Goal: Task Accomplishment & Management: Manage account settings

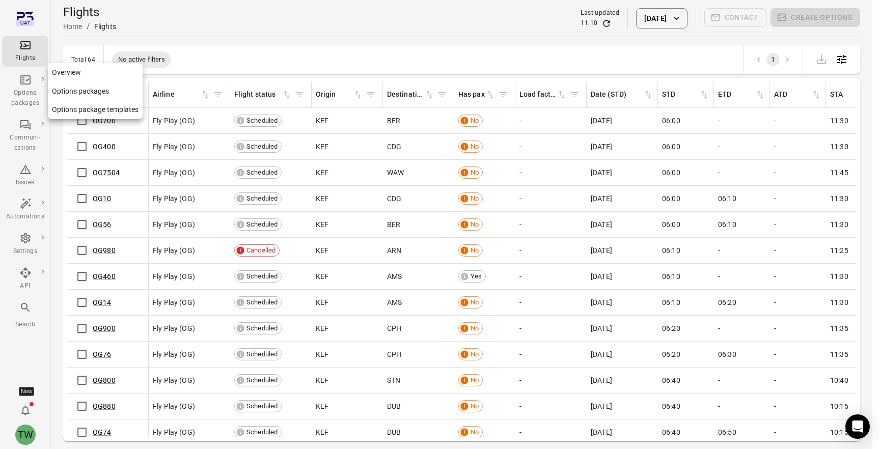
click at [23, 87] on div "Options packages" at bounding box center [25, 91] width 38 height 35
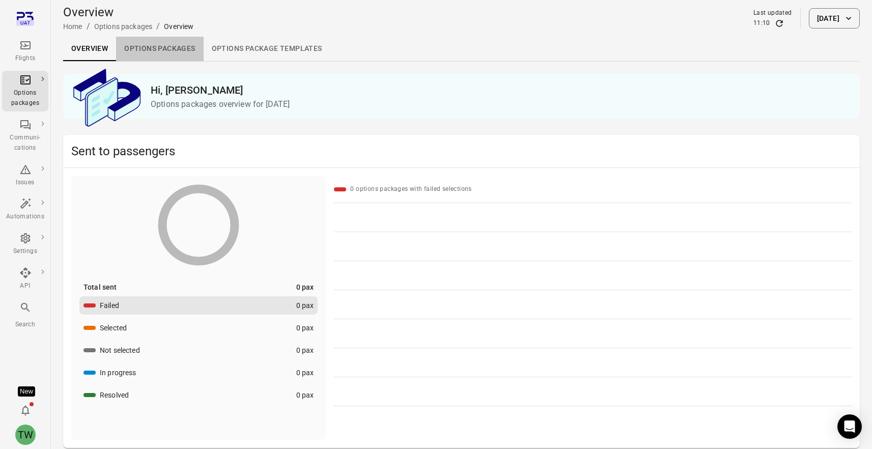
click at [157, 46] on link "Options packages" at bounding box center [159, 49] width 87 height 24
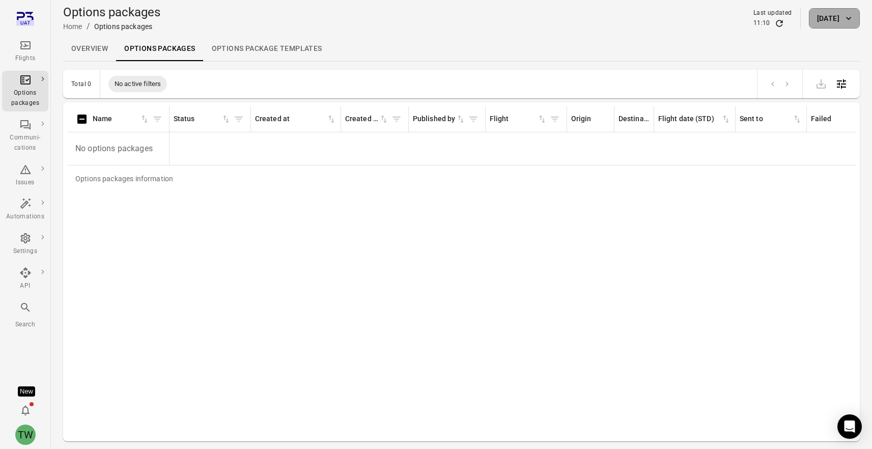
click at [834, 20] on button "[DATE]" at bounding box center [834, 18] width 51 height 20
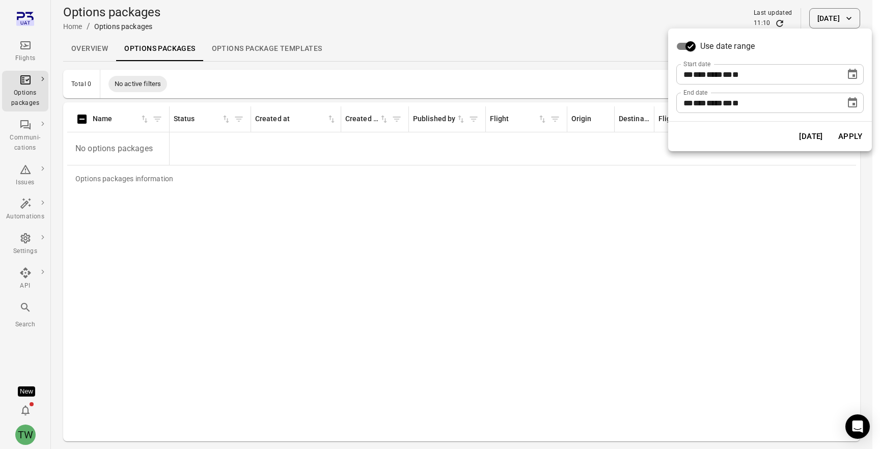
click at [854, 77] on icon "Choose date, selected date is Aug 27, 2025" at bounding box center [852, 74] width 12 height 12
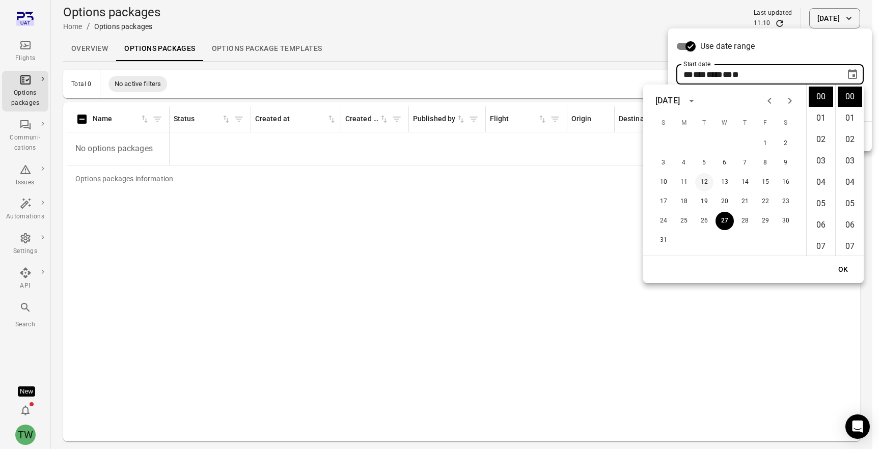
click at [707, 184] on button "12" at bounding box center [704, 182] width 18 height 18
type input "**********"
click at [843, 268] on button "OK" at bounding box center [843, 269] width 33 height 19
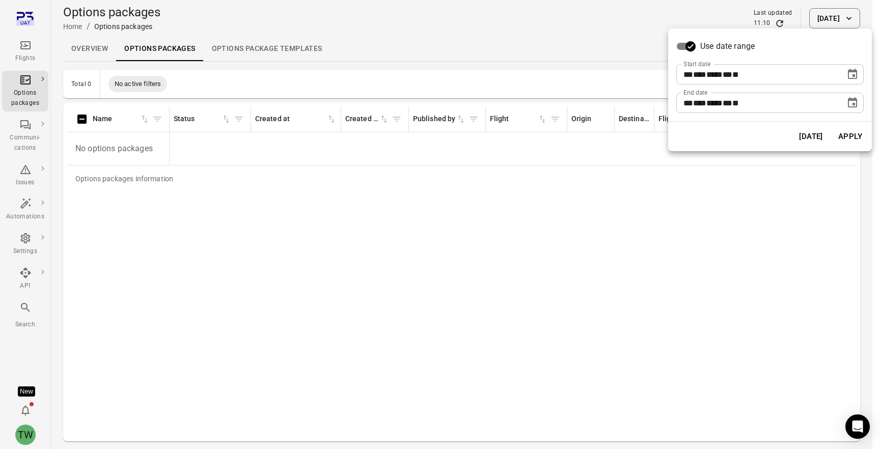
click at [842, 133] on button "Apply" at bounding box center [849, 136] width 35 height 21
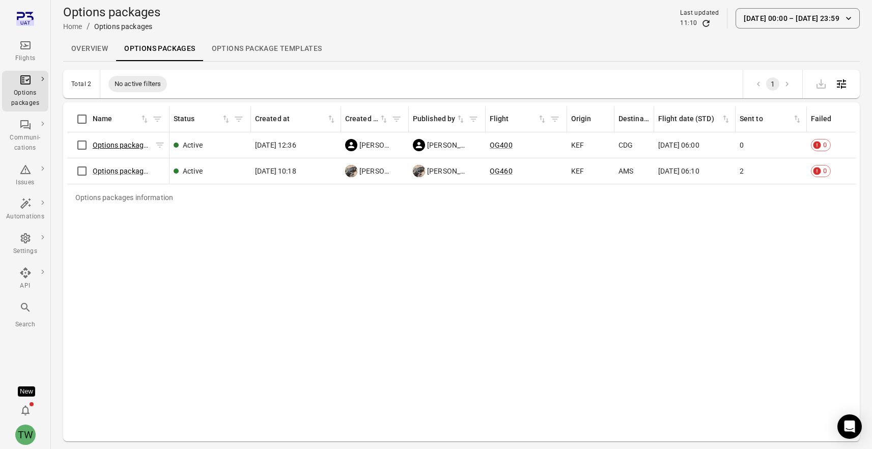
click at [122, 144] on link "Options package OG400 ([DATE])" at bounding box center [146, 145] width 107 height 8
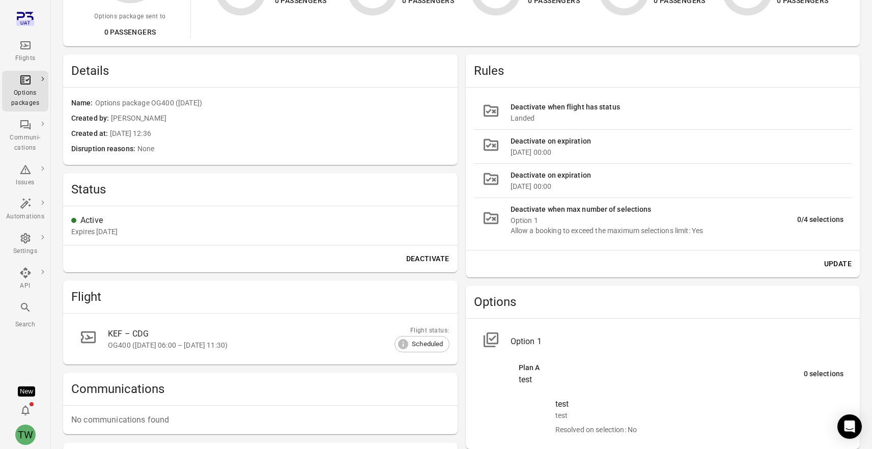
scroll to position [186, 0]
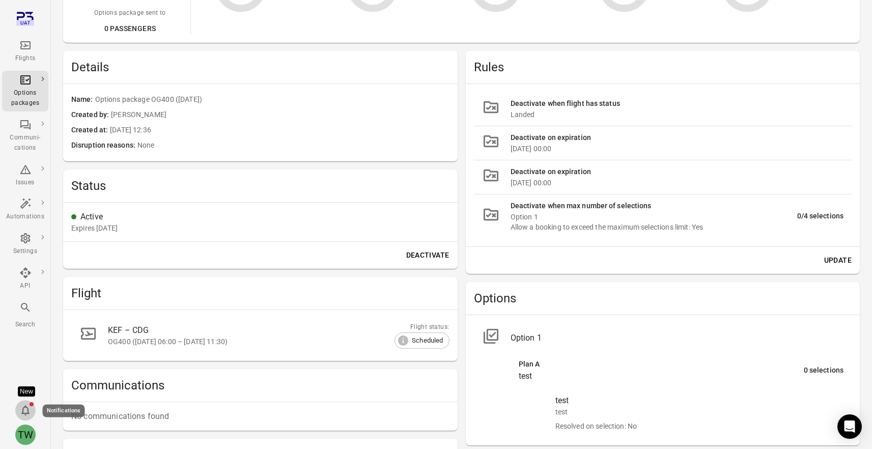
click at [26, 409] on icon "Notifications" at bounding box center [25, 410] width 12 height 12
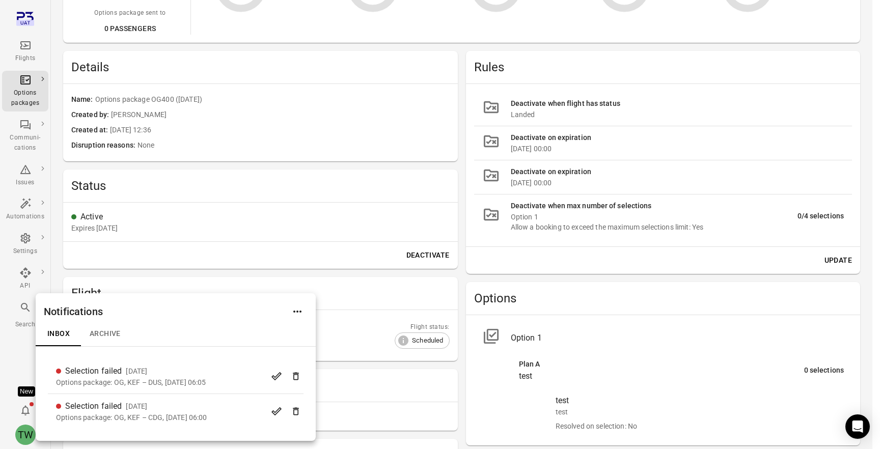
click at [96, 338] on button "Archive" at bounding box center [104, 334] width 47 height 24
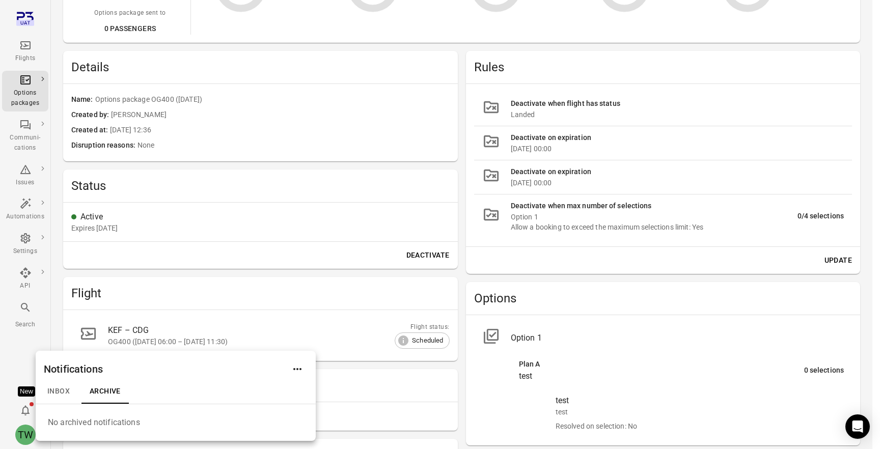
click at [59, 388] on button "Inbox" at bounding box center [59, 391] width 46 height 24
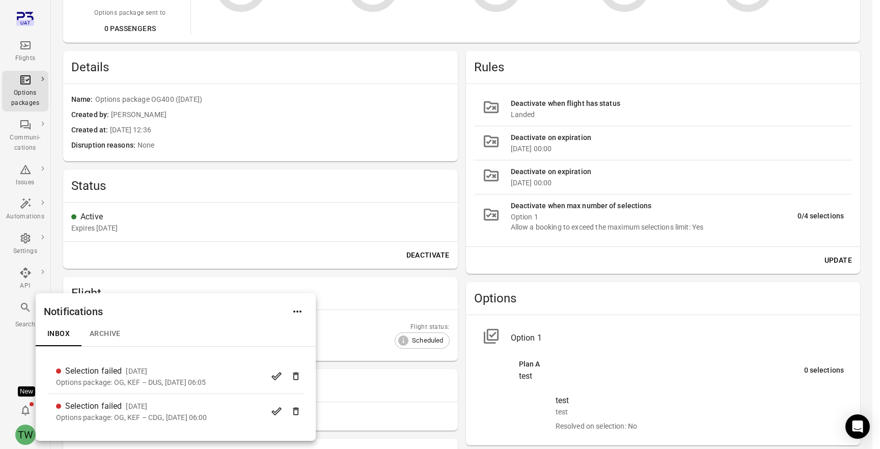
click at [459, 271] on div at bounding box center [440, 224] width 880 height 449
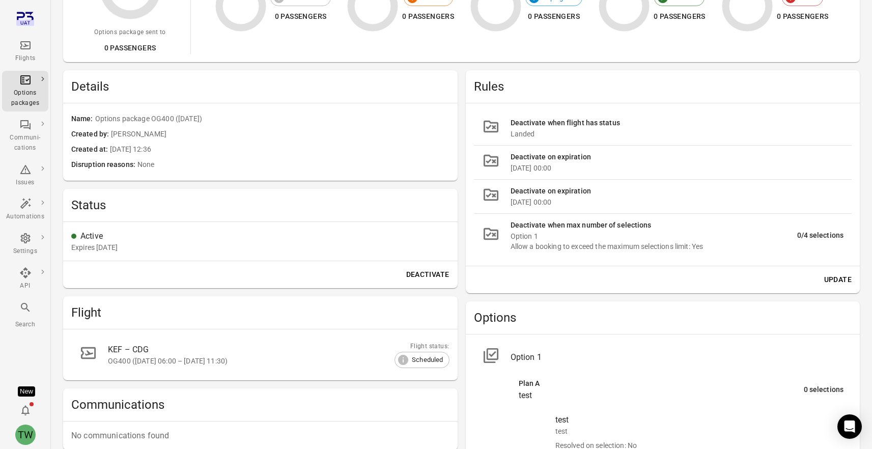
scroll to position [165, 0]
click at [168, 117] on span "Options package OG400 ([DATE])" at bounding box center [272, 120] width 354 height 11
